Goal: Information Seeking & Learning: Learn about a topic

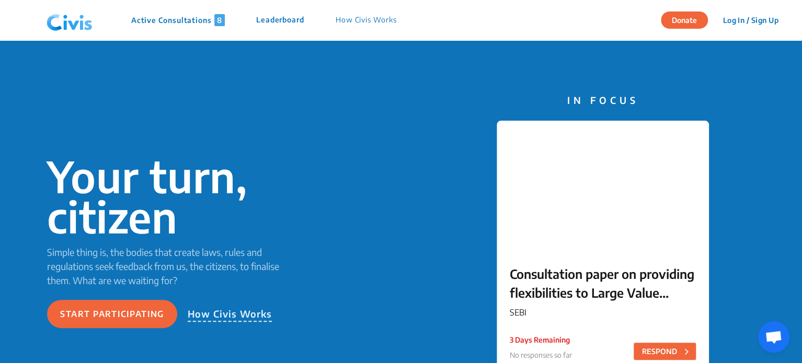
click at [167, 24] on p "Active Consultations 8" at bounding box center [178, 20] width 94 height 12
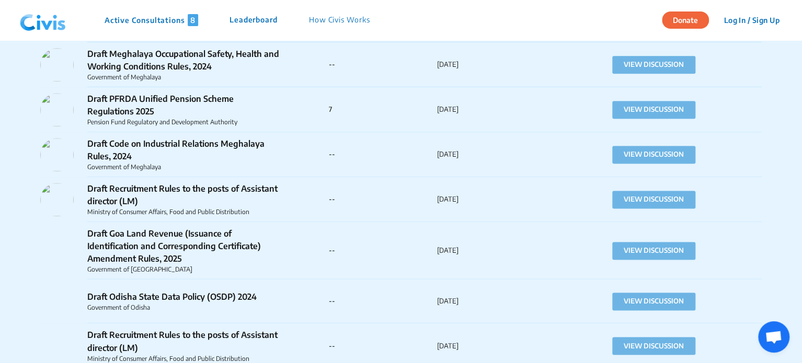
scroll to position [9376, 0]
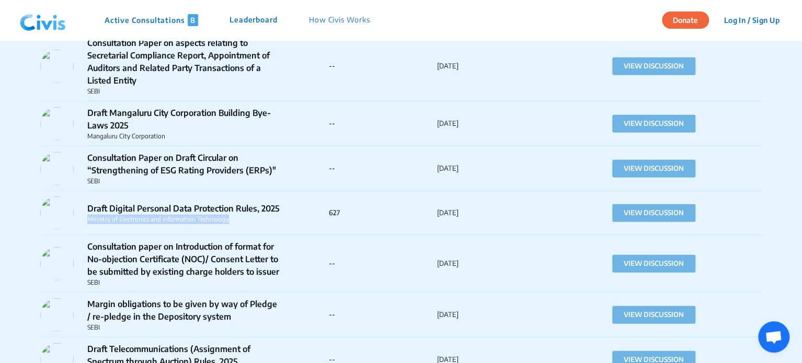
drag, startPoint x: 233, startPoint y: 183, endPoint x: 87, endPoint y: 183, distance: 146.3
click at [87, 215] on p "Ministry of Electronics and Information Technology" at bounding box center [183, 219] width 193 height 9
copy p "Ministry of Electronics and Information Technology"
drag, startPoint x: 86, startPoint y: 168, endPoint x: 319, endPoint y: 162, distance: 233.7
click at [319, 197] on div "Draft Digital Personal Data Protection Rules, 2025 Ministry of Electronics and …" at bounding box center [184, 213] width 288 height 33
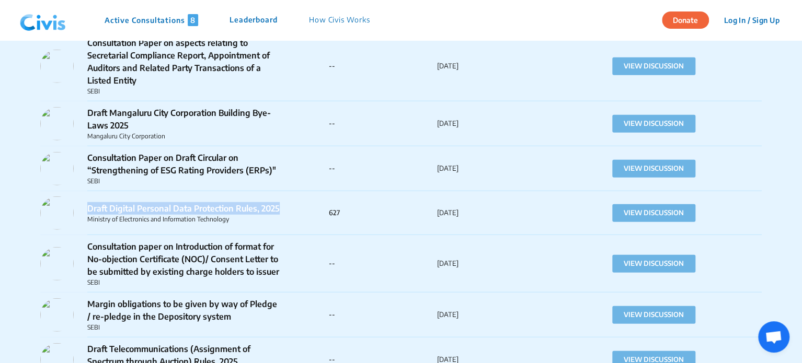
copy p "Draft Digital Personal Data Protection Rules, 2025"
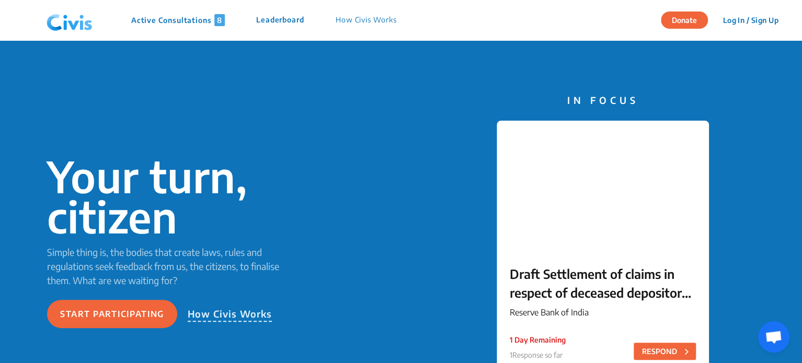
click at [148, 24] on p "Active Consultations 8" at bounding box center [178, 20] width 94 height 12
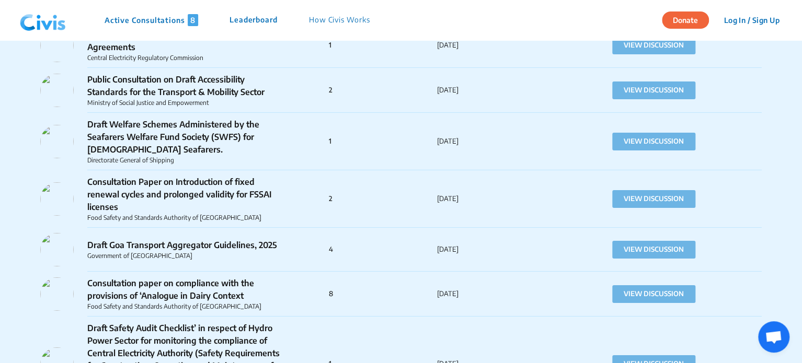
scroll to position [4835, 0]
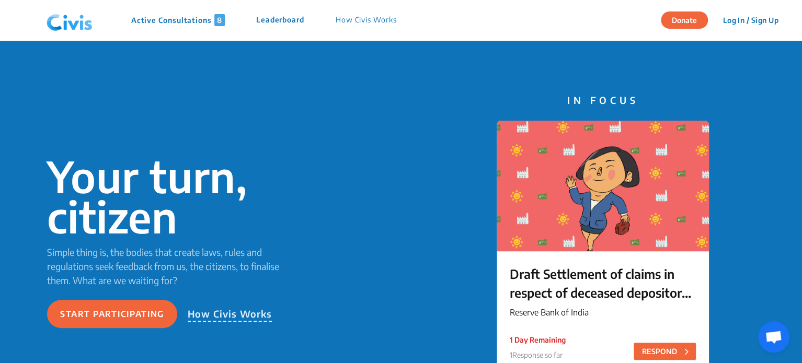
click at [163, 19] on p "Active Consultations 8" at bounding box center [178, 20] width 94 height 12
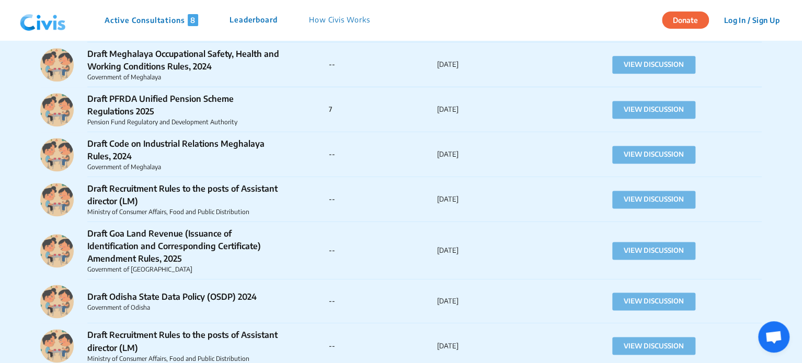
scroll to position [9376, 0]
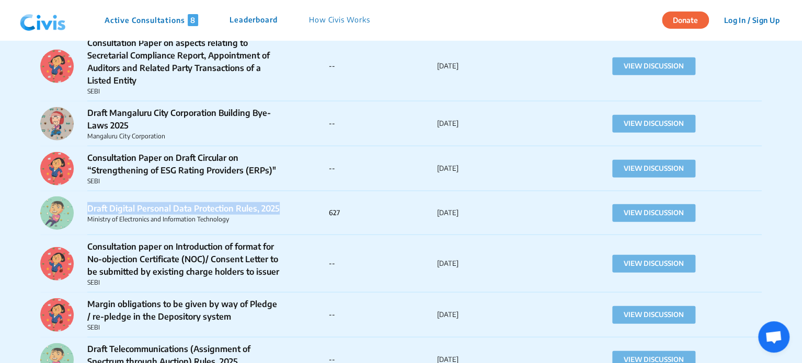
drag, startPoint x: 86, startPoint y: 172, endPoint x: 322, endPoint y: 171, distance: 236.2
click at [322, 197] on div "Draft Digital Personal Data Protection Rules, 2025 Ministry of Electronics and …" at bounding box center [184, 213] width 288 height 33
copy p "Draft Digital Personal Data Protection Rules, 2025"
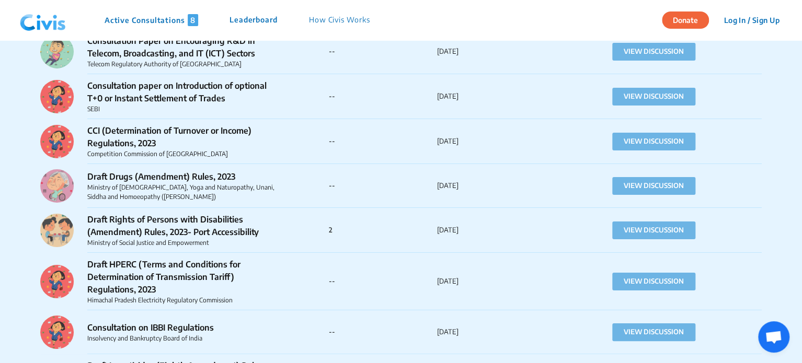
scroll to position [29397, 0]
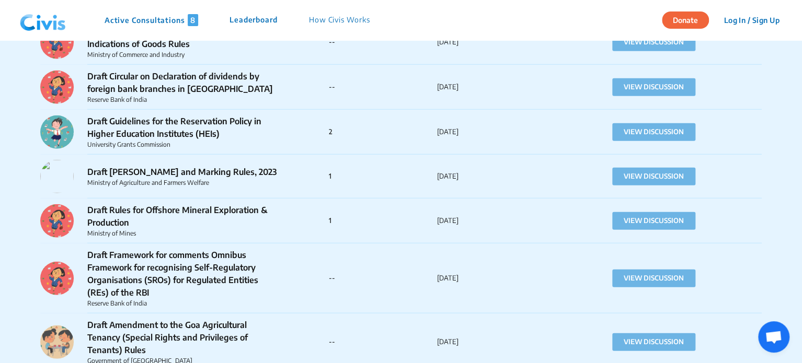
drag, startPoint x: 436, startPoint y: 193, endPoint x: 481, endPoint y: 203, distance: 46.0
copy div "[DATE]"
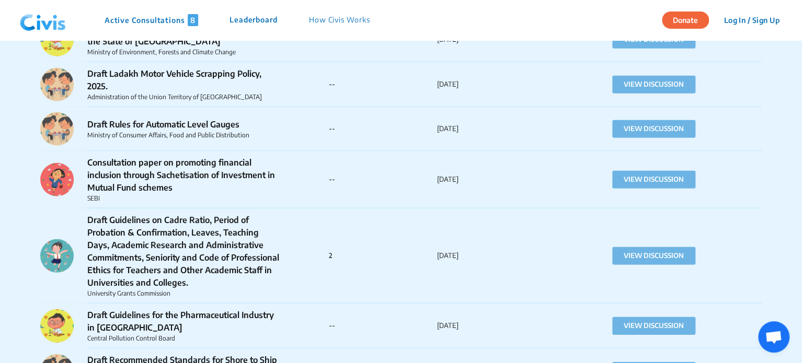
scroll to position [32292, 0]
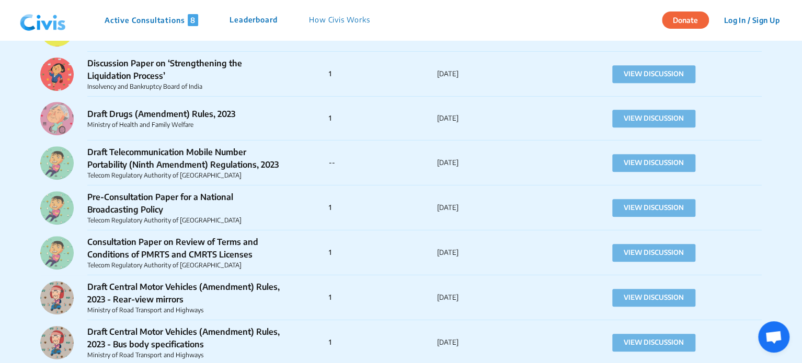
drag, startPoint x: 433, startPoint y: 184, endPoint x: 479, endPoint y: 190, distance: 46.3
copy div "[DATE]"
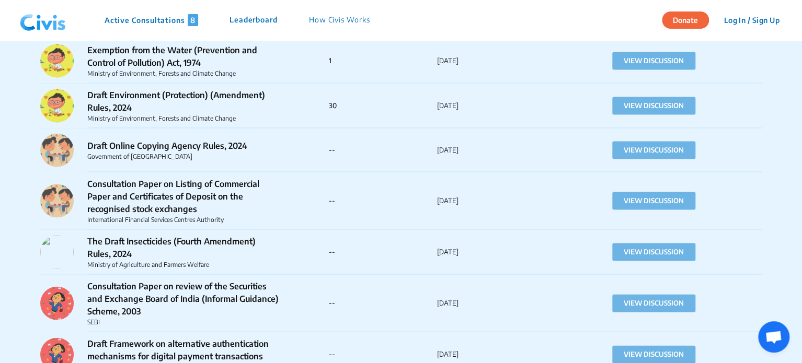
scroll to position [37352, 0]
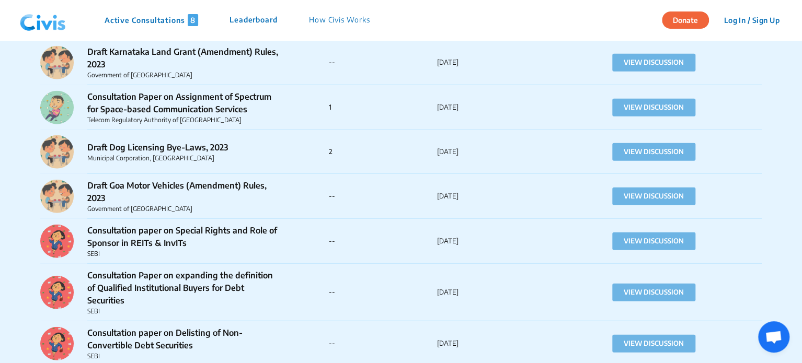
drag, startPoint x: 433, startPoint y: 181, endPoint x: 485, endPoint y: 183, distance: 52.3
copy div "[DATE]"
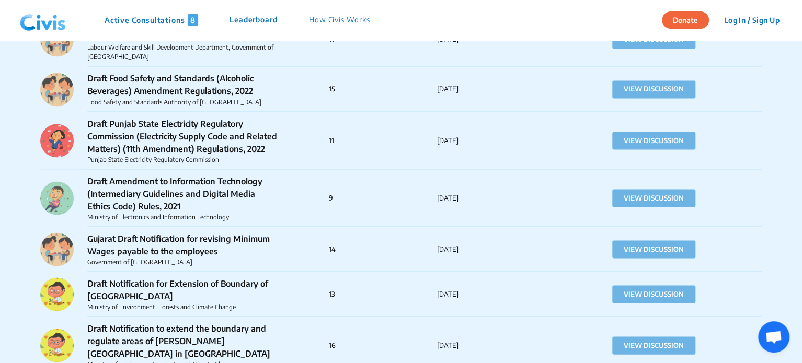
scroll to position [46712, 0]
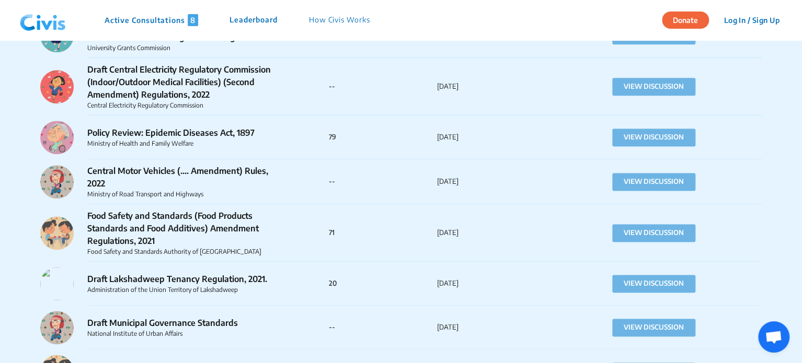
drag, startPoint x: 436, startPoint y: 186, endPoint x: 479, endPoint y: 188, distance: 42.4
copy p "[DATE]"
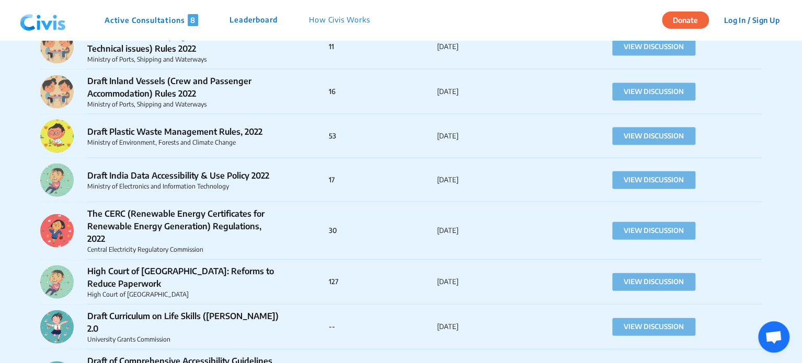
drag, startPoint x: 432, startPoint y: 184, endPoint x: 489, endPoint y: 184, distance: 57.5
copy div "[DATE]"
drag, startPoint x: 437, startPoint y: 185, endPoint x: 470, endPoint y: 188, distance: 33.6
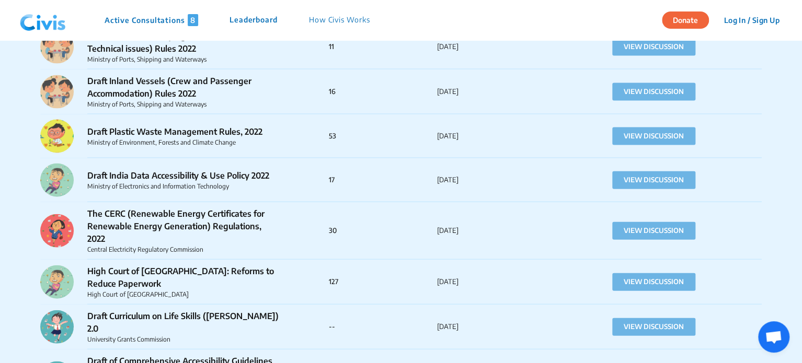
copy p "[DATE]"
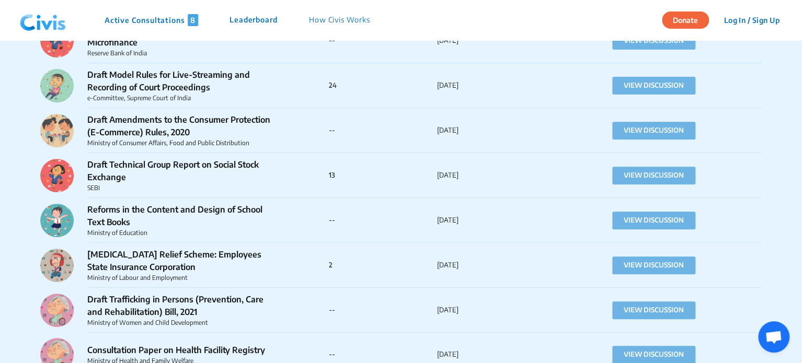
drag, startPoint x: 433, startPoint y: 203, endPoint x: 468, endPoint y: 204, distance: 35.1
copy div "[DATE]"
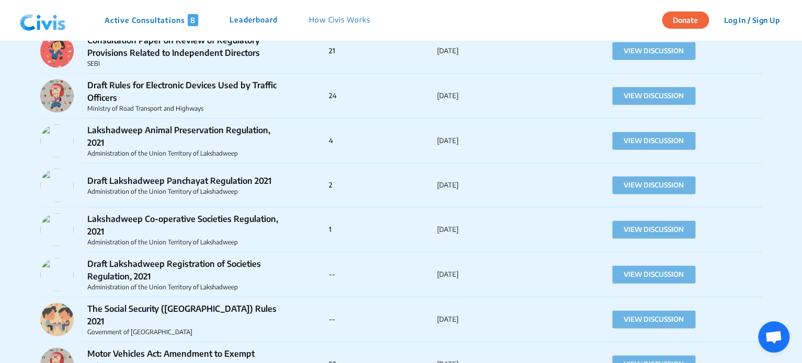
drag, startPoint x: 433, startPoint y: 194, endPoint x: 475, endPoint y: 197, distance: 41.9
copy div "[DATE]"
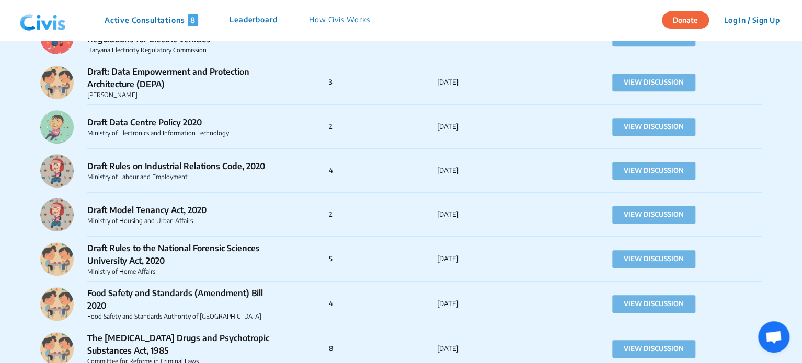
scroll to position [52790, 0]
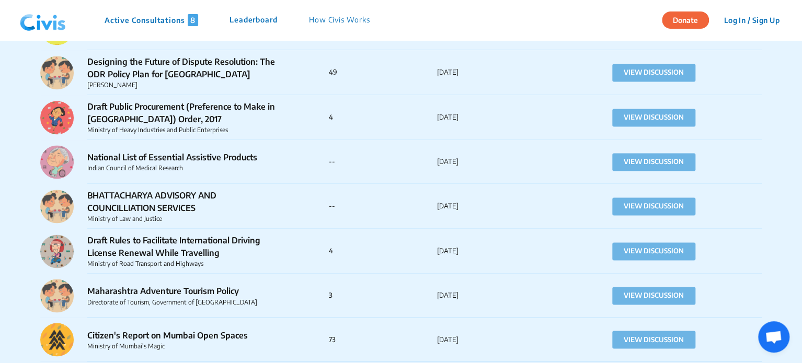
drag, startPoint x: 435, startPoint y: 188, endPoint x: 483, endPoint y: 190, distance: 48.1
copy div "[DATE]"
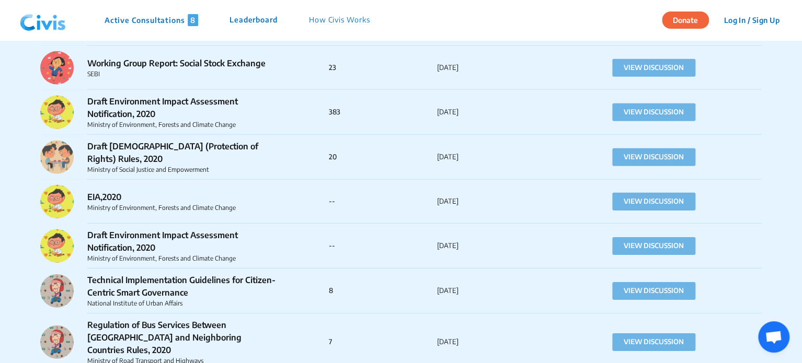
drag, startPoint x: 435, startPoint y: 192, endPoint x: 484, endPoint y: 192, distance: 49.1
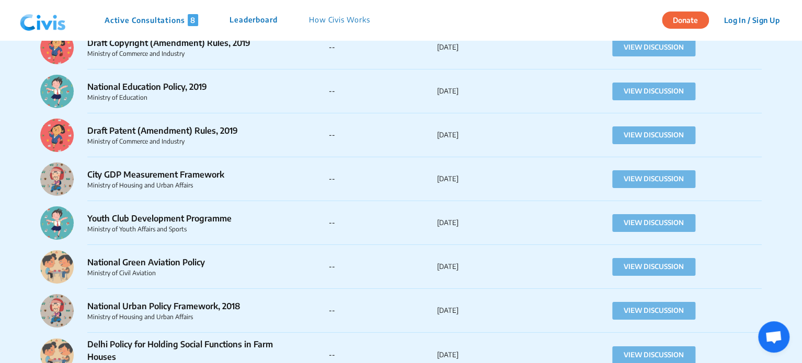
scroll to position [58417, 0]
